Goal: Find specific page/section: Find specific page/section

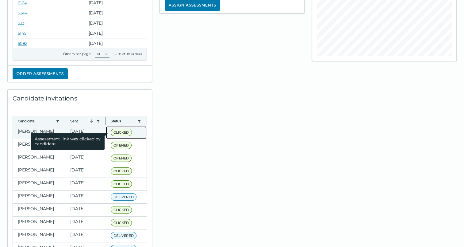
click at [119, 132] on span "CLICKED" at bounding box center [121, 131] width 21 height 7
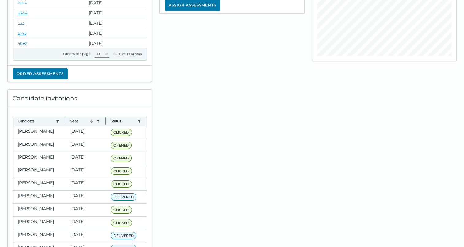
click at [282, 88] on div at bounding box center [232, 182] width 152 height 201
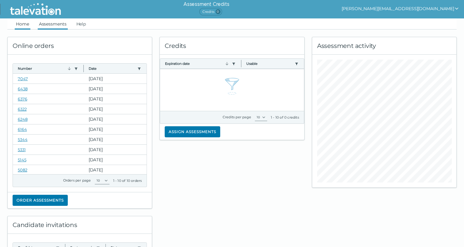
click at [61, 23] on link "Assessments" at bounding box center [53, 23] width 30 height 11
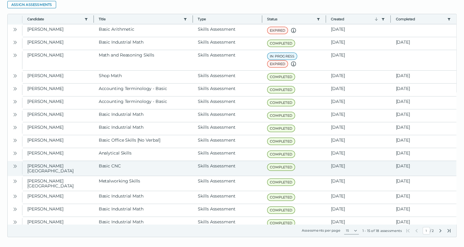
scroll to position [43, 0]
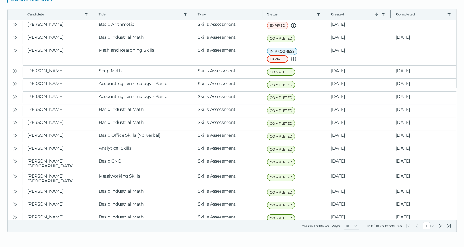
click at [439, 227] on icon "Next Page" at bounding box center [440, 225] width 2 height 3
type input "2"
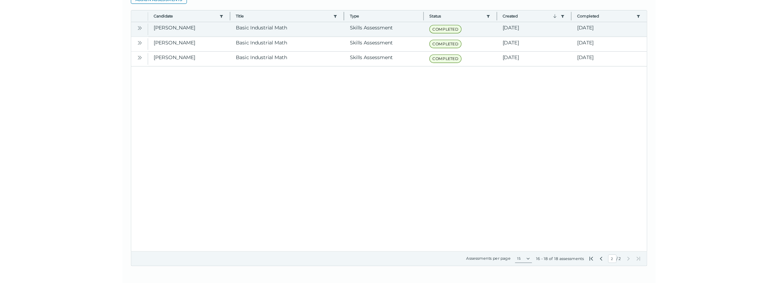
scroll to position [0, 0]
